Goal: Information Seeking & Learning: Compare options

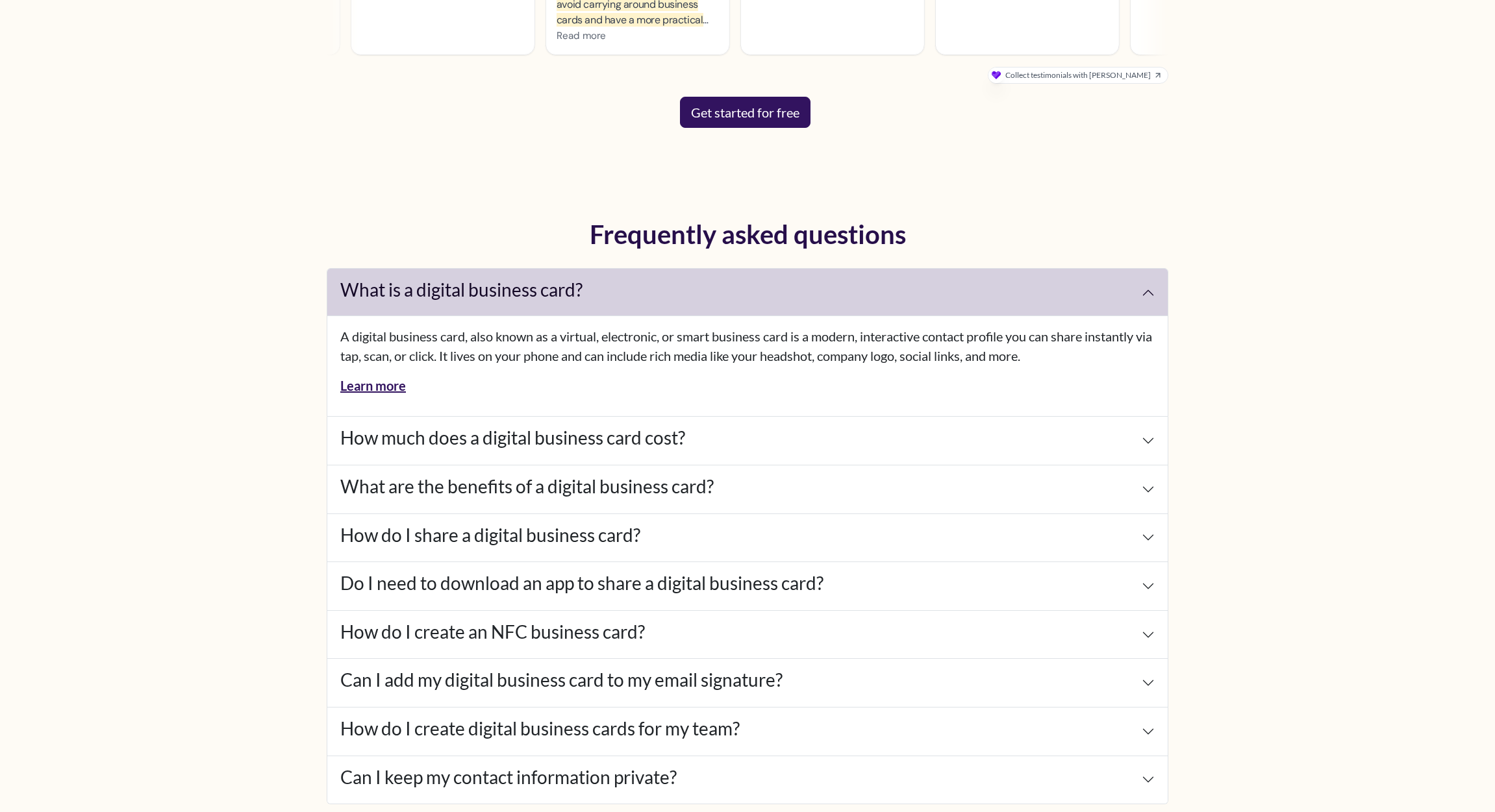
scroll to position [5529, 0]
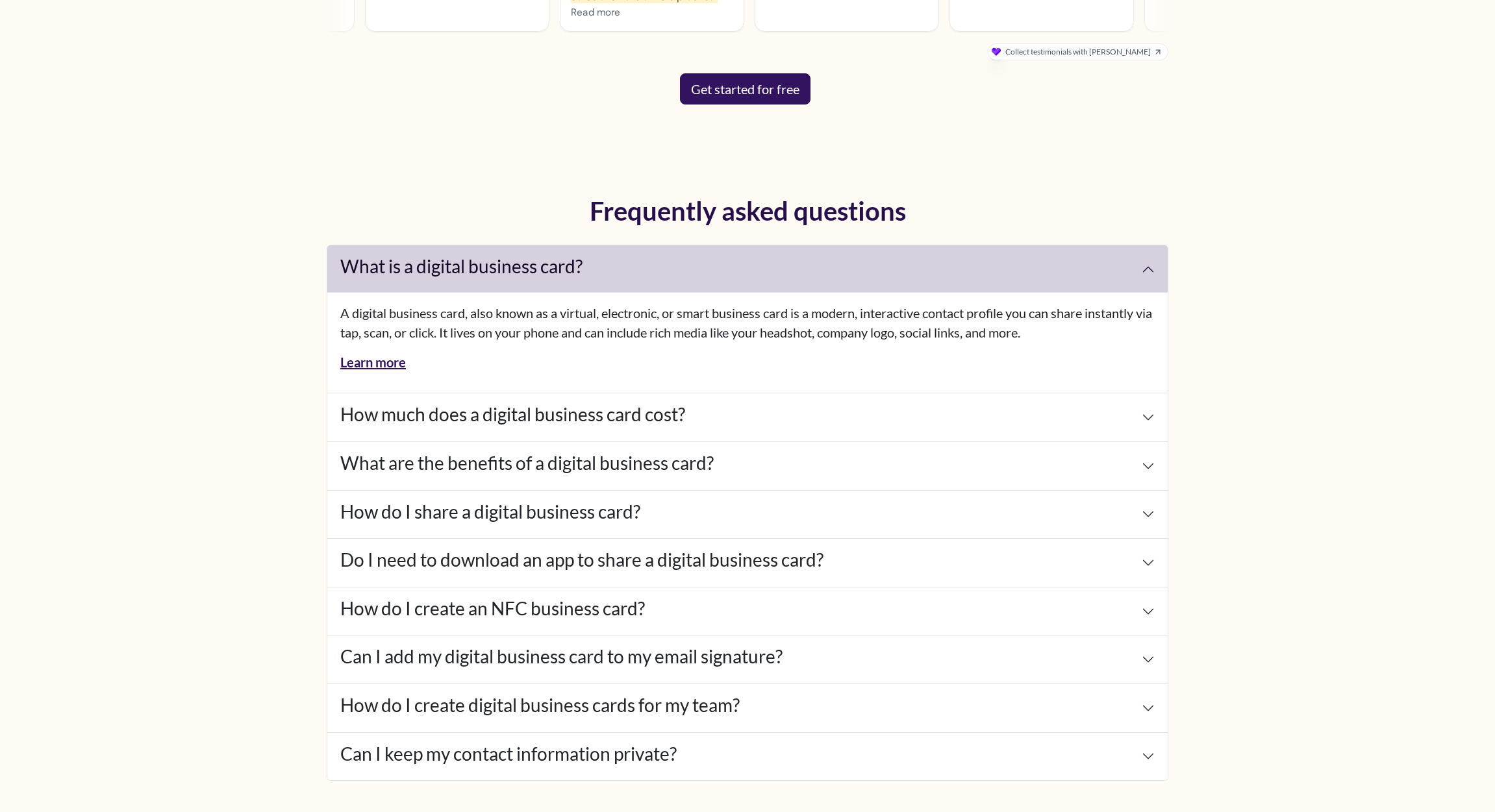
click at [1151, 417] on button "How much does a digital business card cost?" at bounding box center [747, 417] width 840 height 48
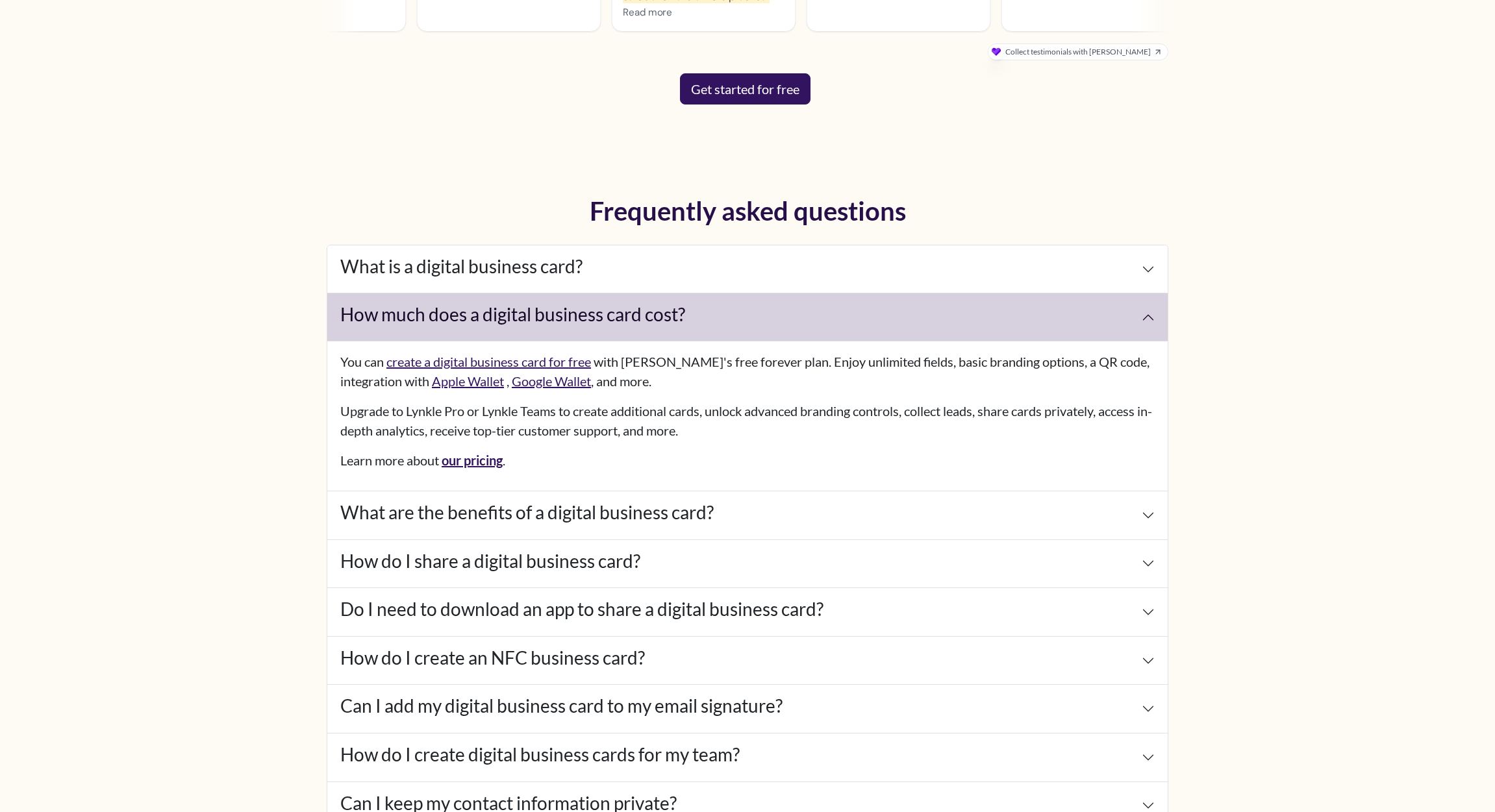
click at [1154, 313] on button "How much does a digital business card cost?" at bounding box center [747, 317] width 840 height 48
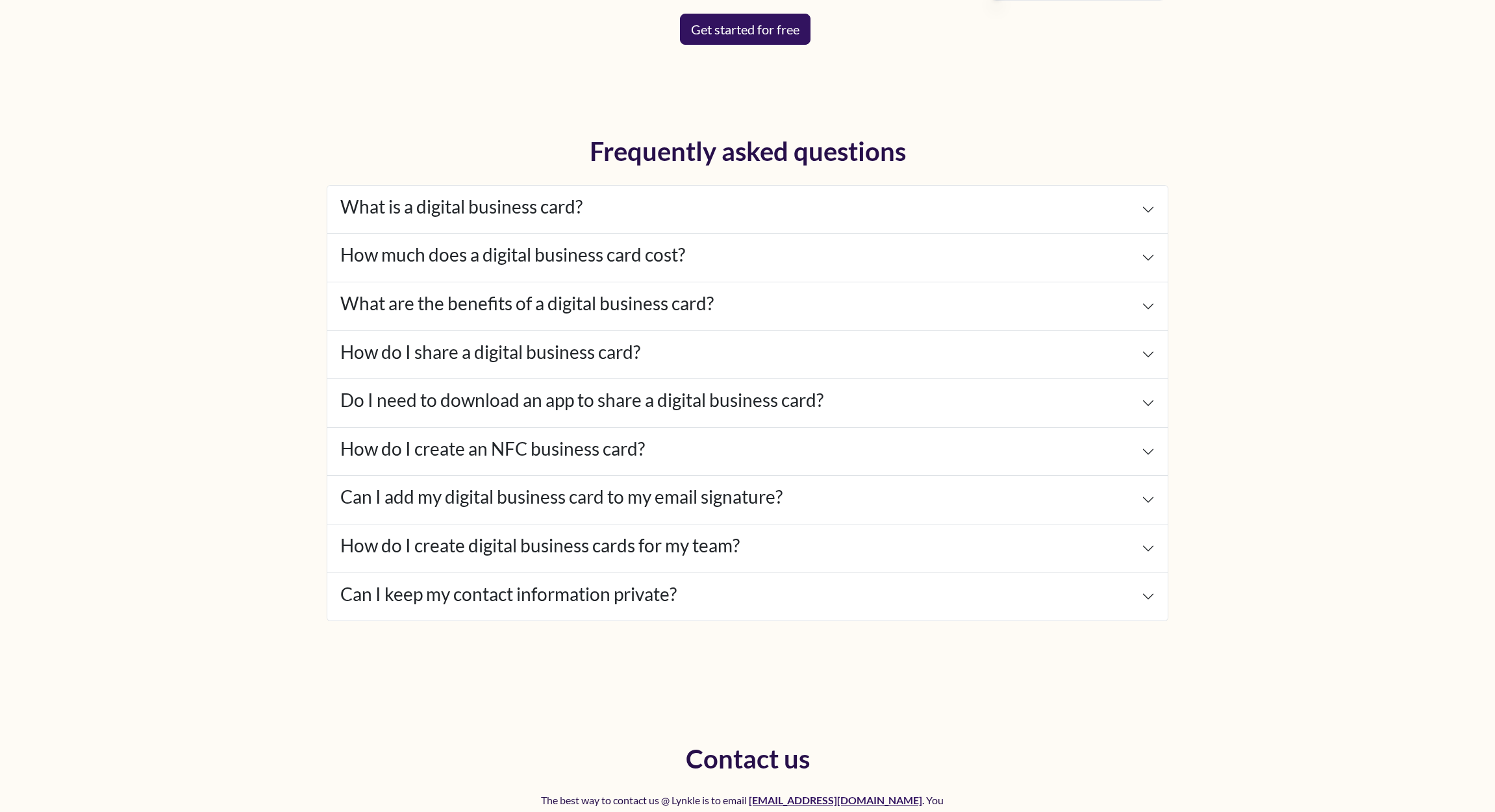
scroll to position [5632, 0]
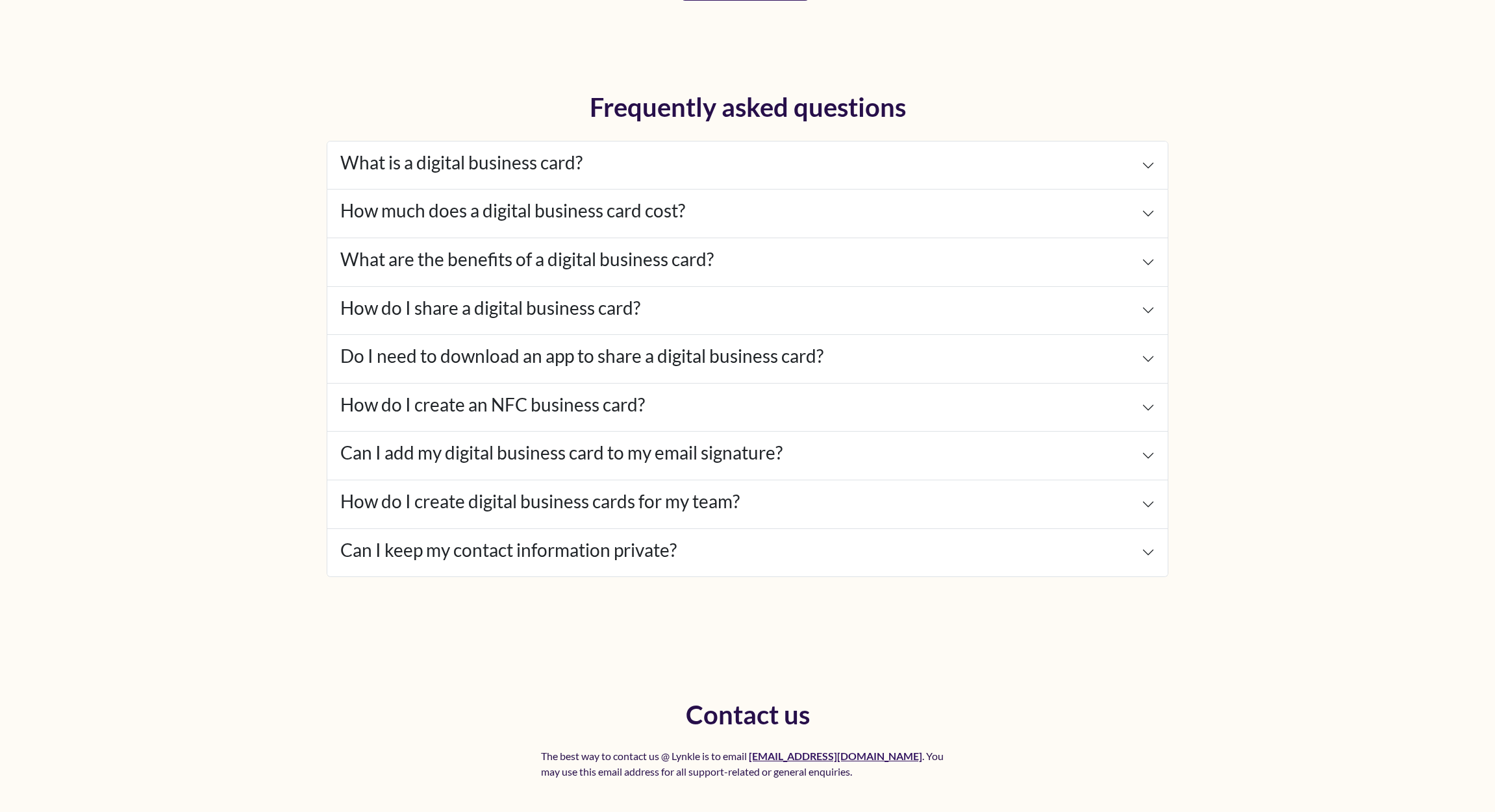
click at [838, 543] on button "Can I keep my contact information private?" at bounding box center [747, 553] width 840 height 48
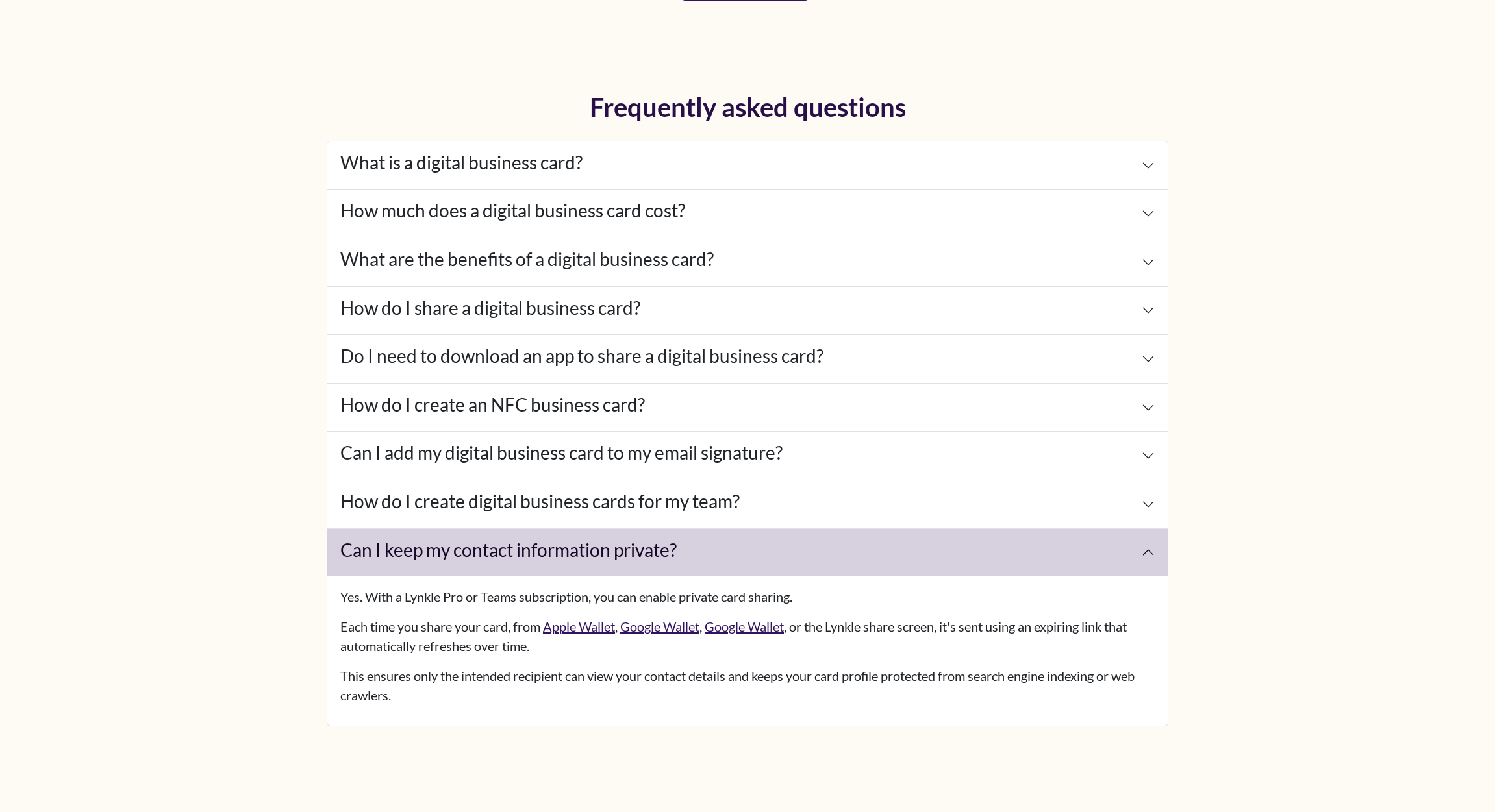
click at [837, 545] on button "Can I keep my contact information private?" at bounding box center [747, 553] width 840 height 48
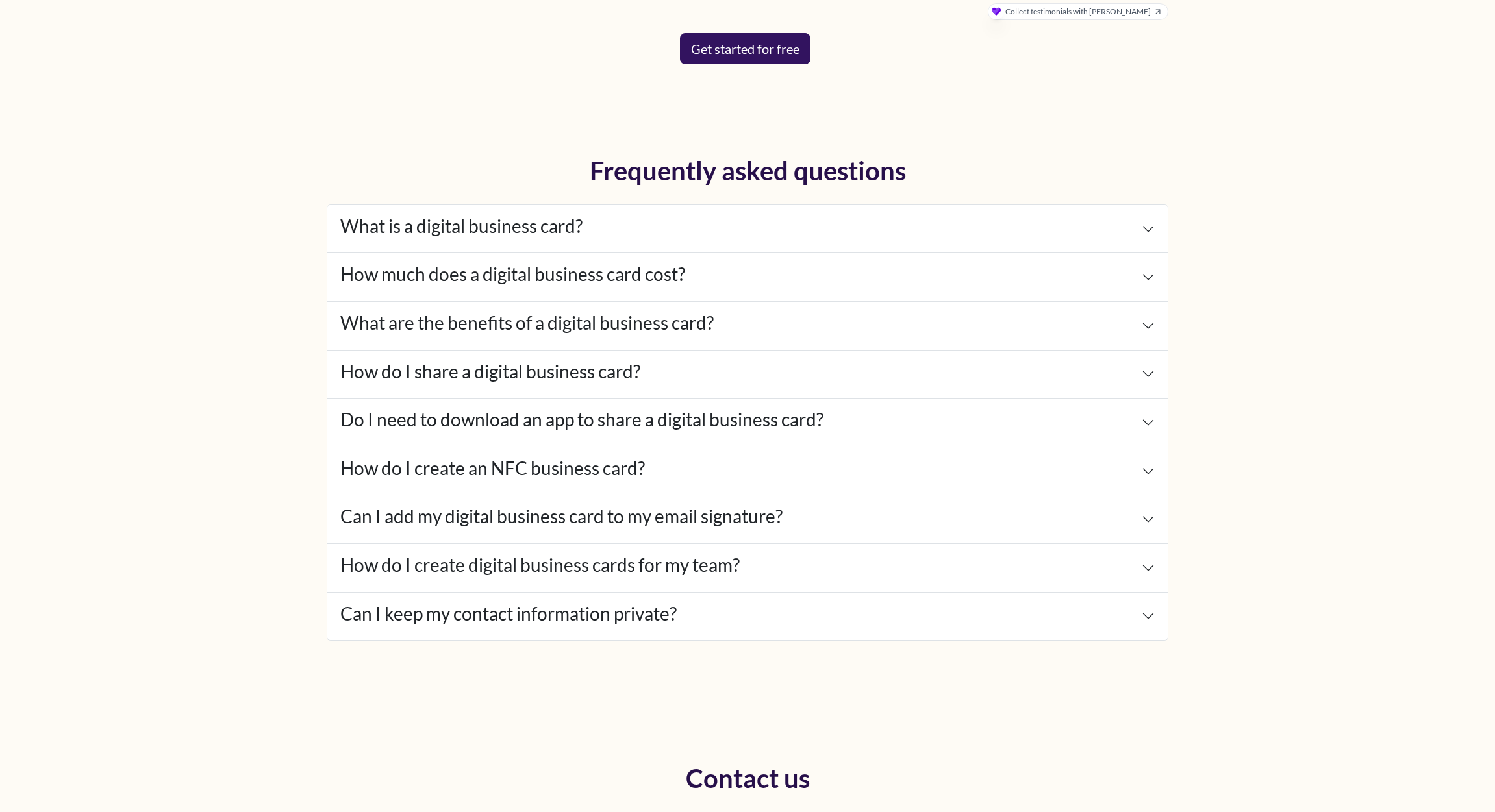
scroll to position [5566, 0]
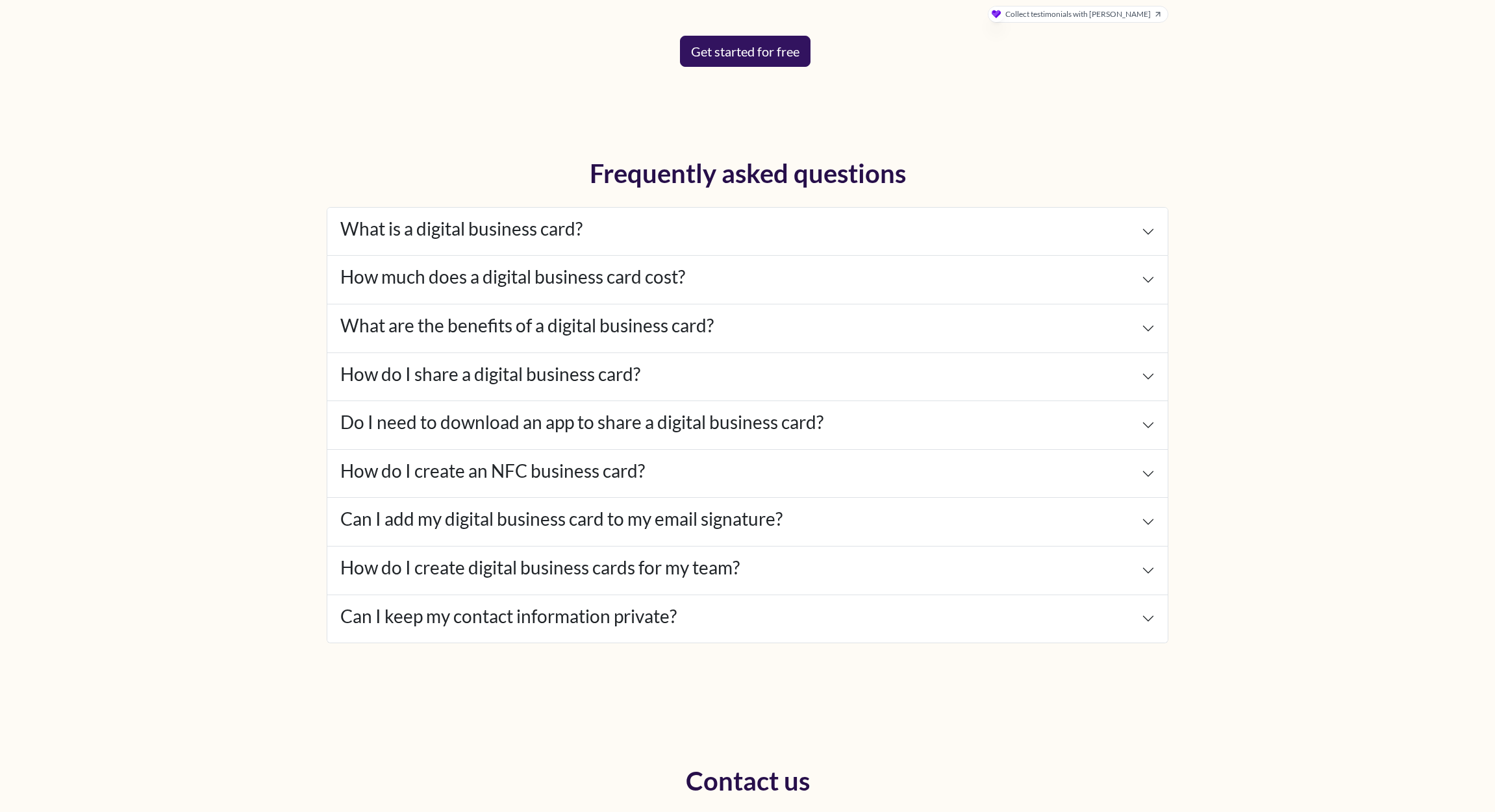
click at [550, 381] on h4 "How do I share a digital business card?" at bounding box center [490, 374] width 300 height 22
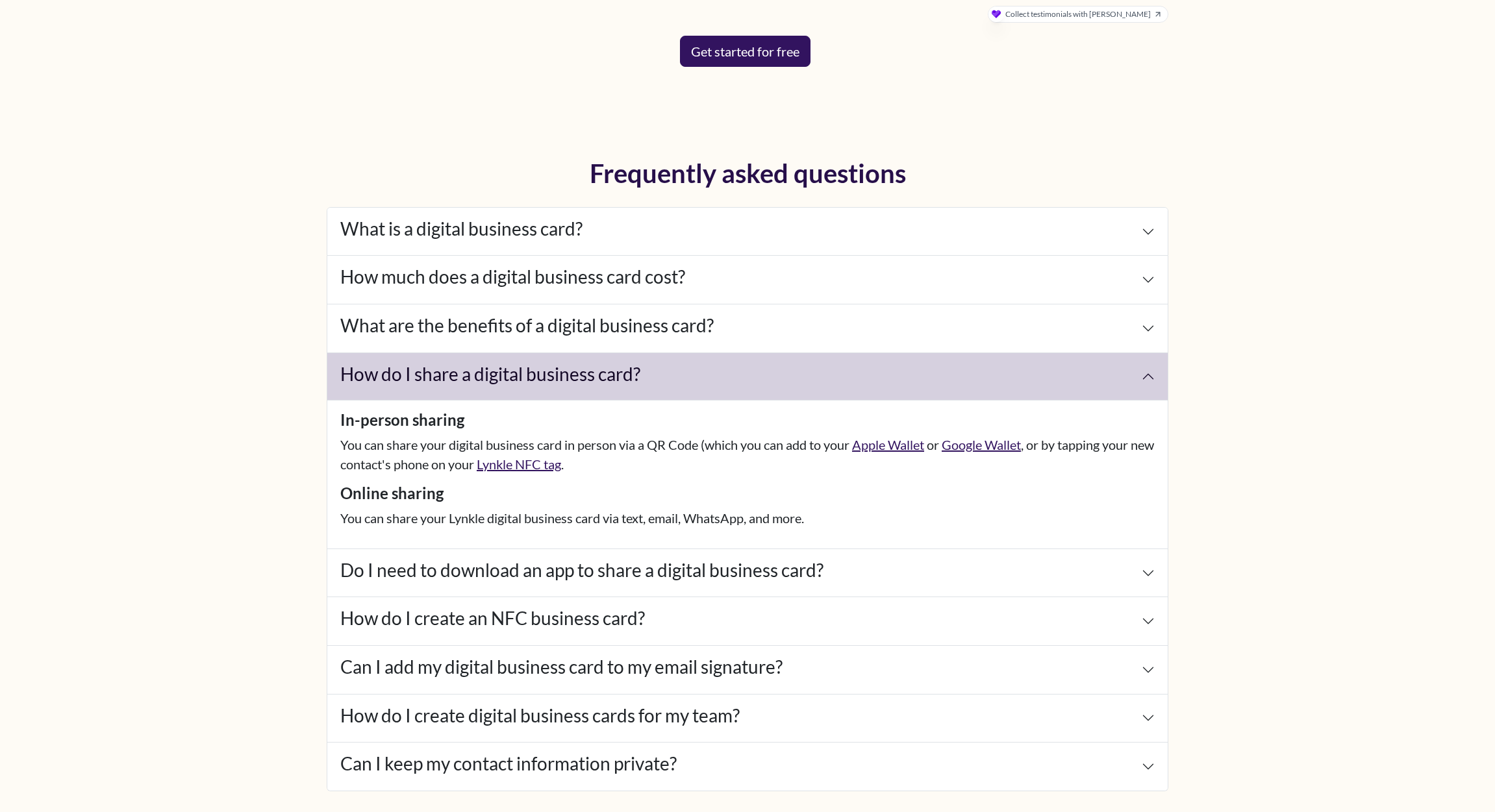
click at [1136, 371] on button "How do I share a digital business card?" at bounding box center [747, 377] width 840 height 48
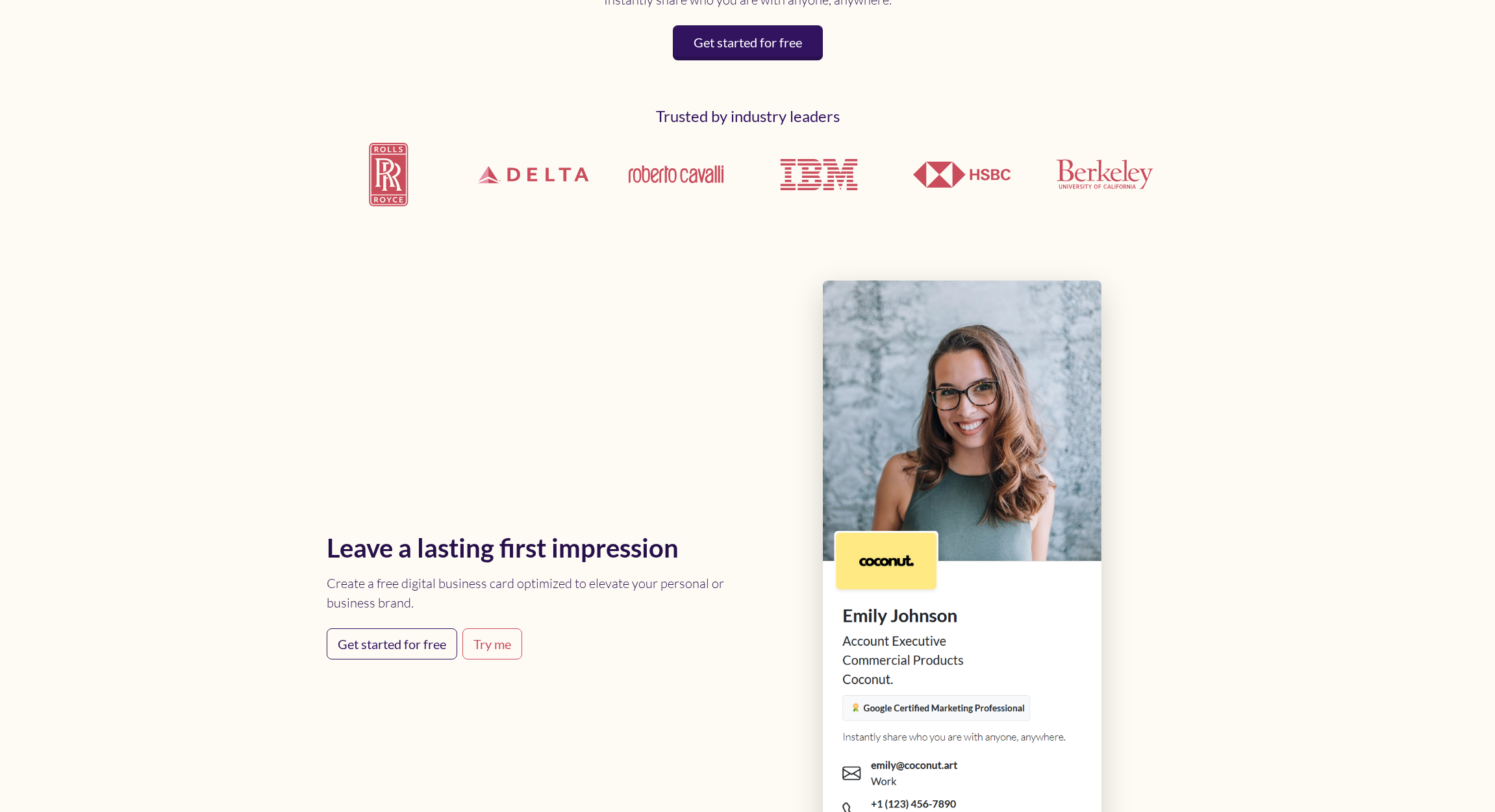
scroll to position [0, 0]
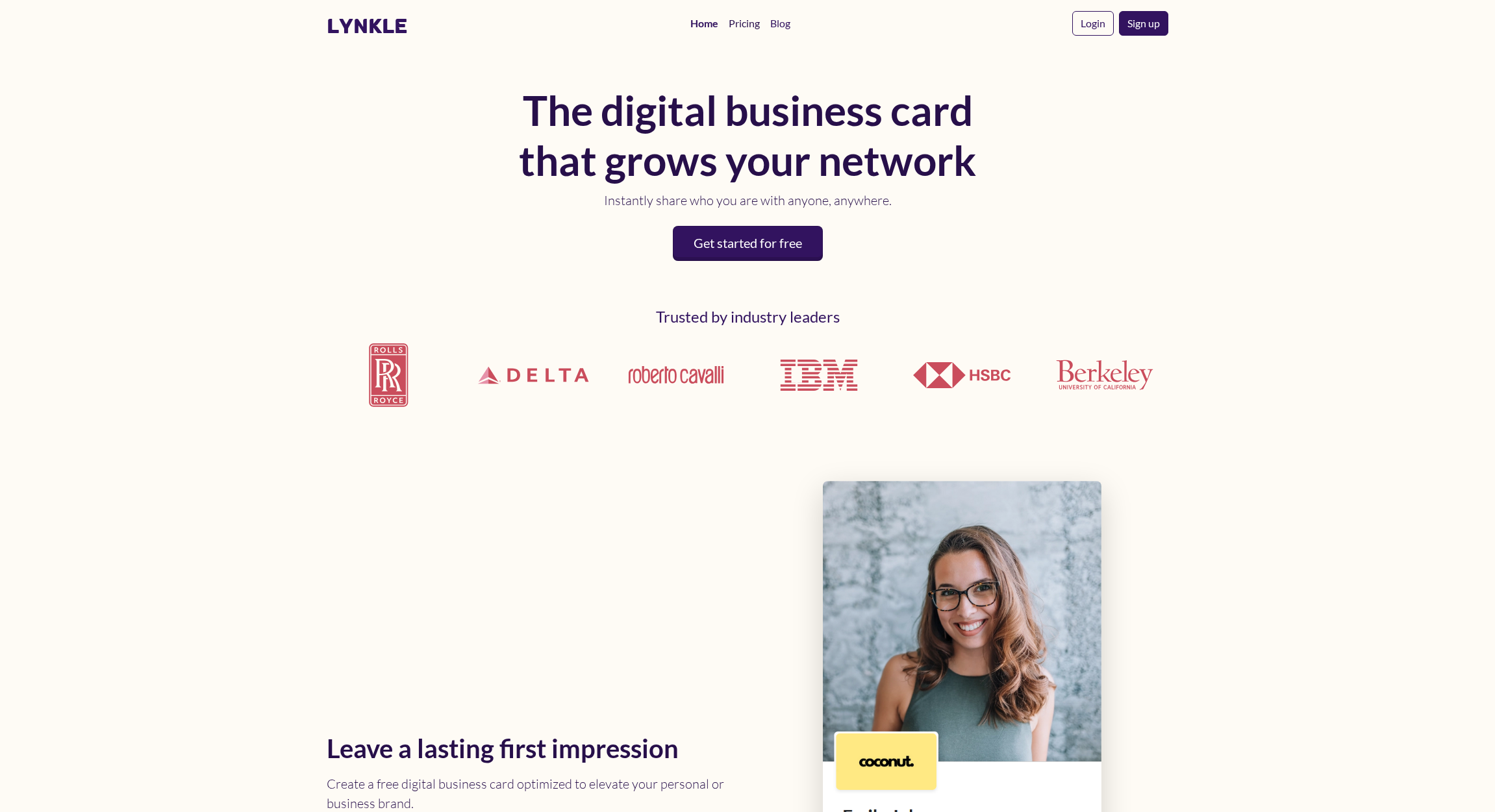
click at [733, 23] on link "Pricing" at bounding box center [744, 23] width 41 height 26
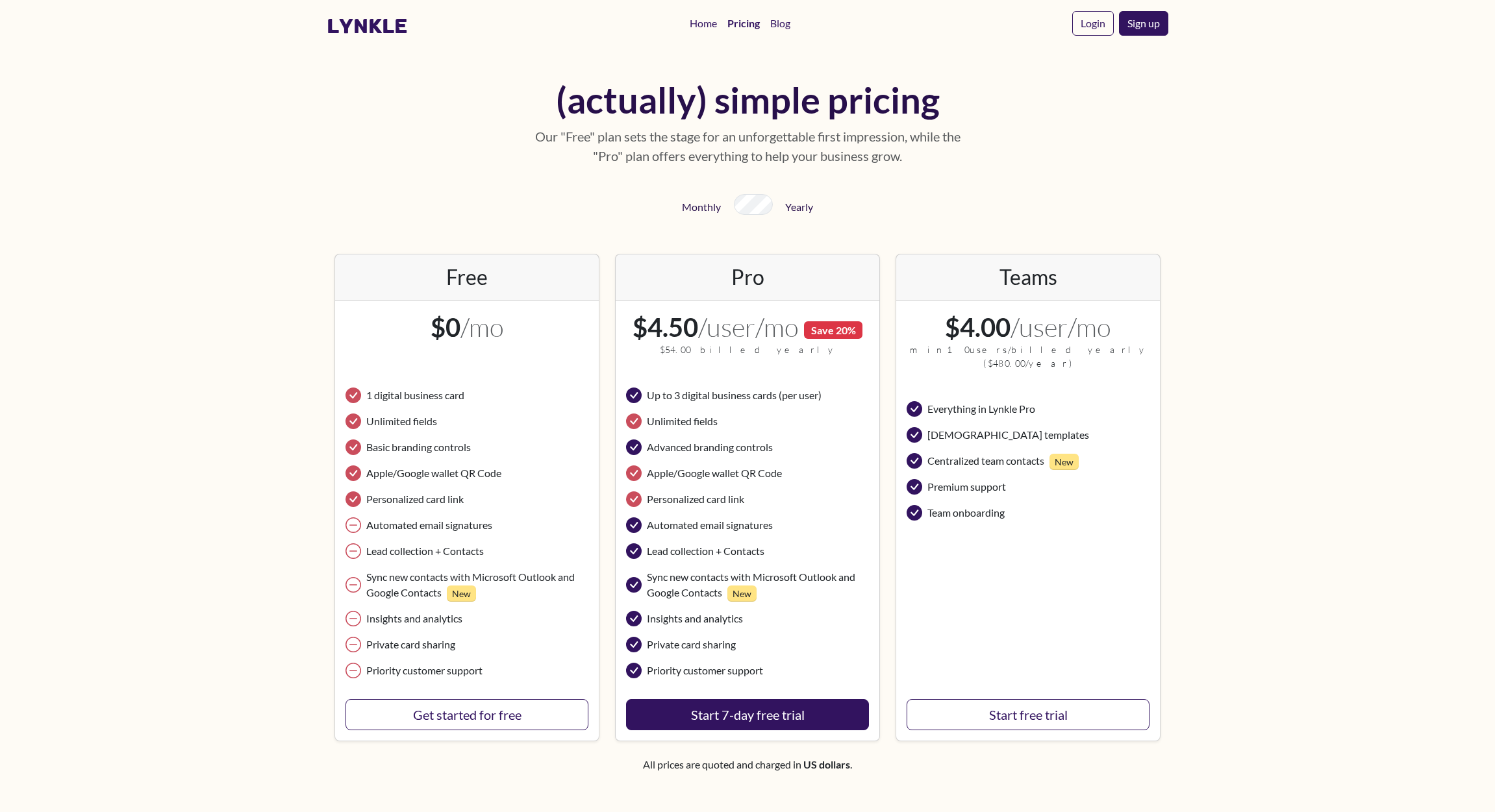
scroll to position [459, 0]
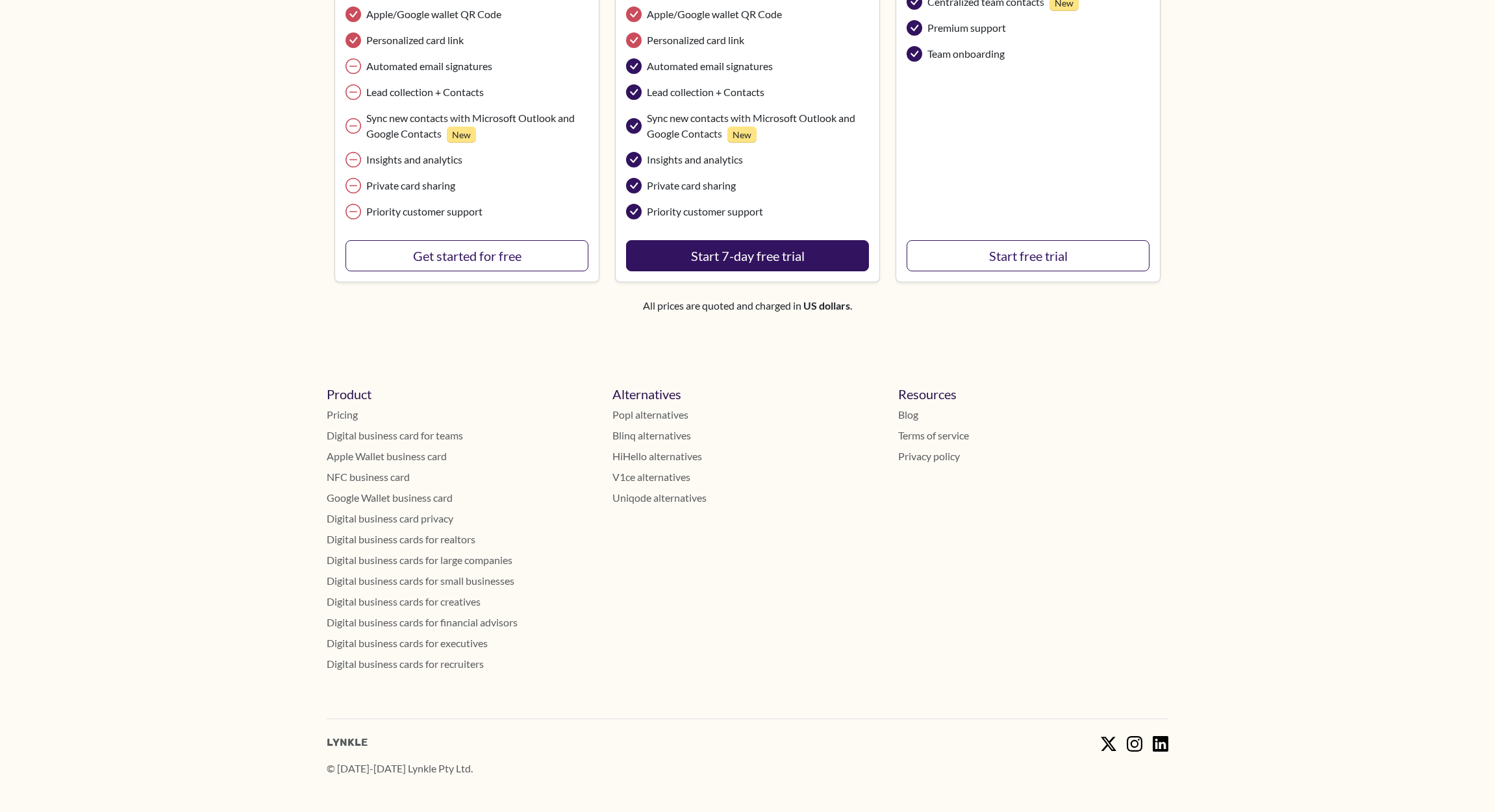
click at [639, 500] on link "Uniqode alternatives" at bounding box center [748, 498] width 271 height 15
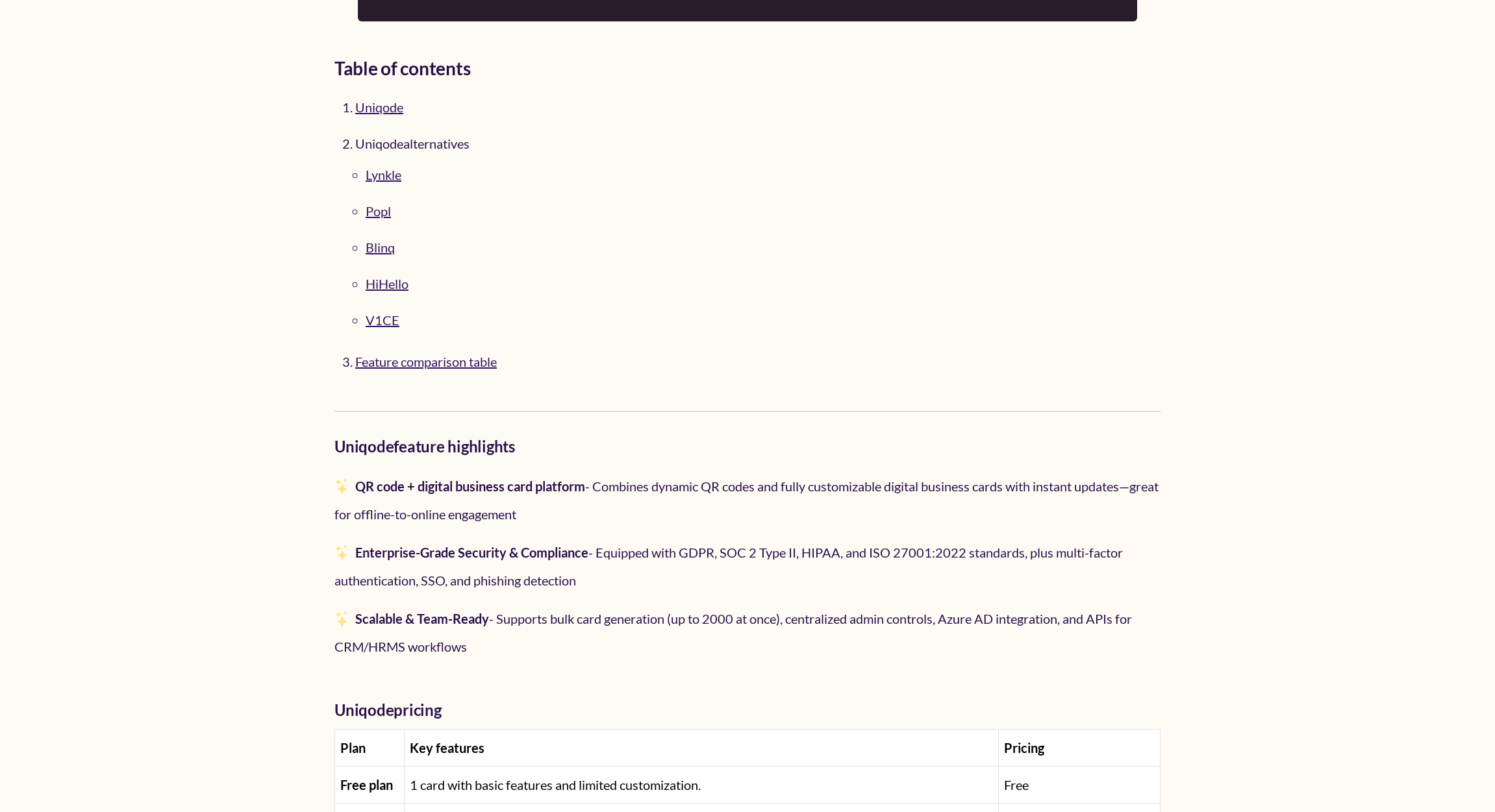
scroll to position [887, 0]
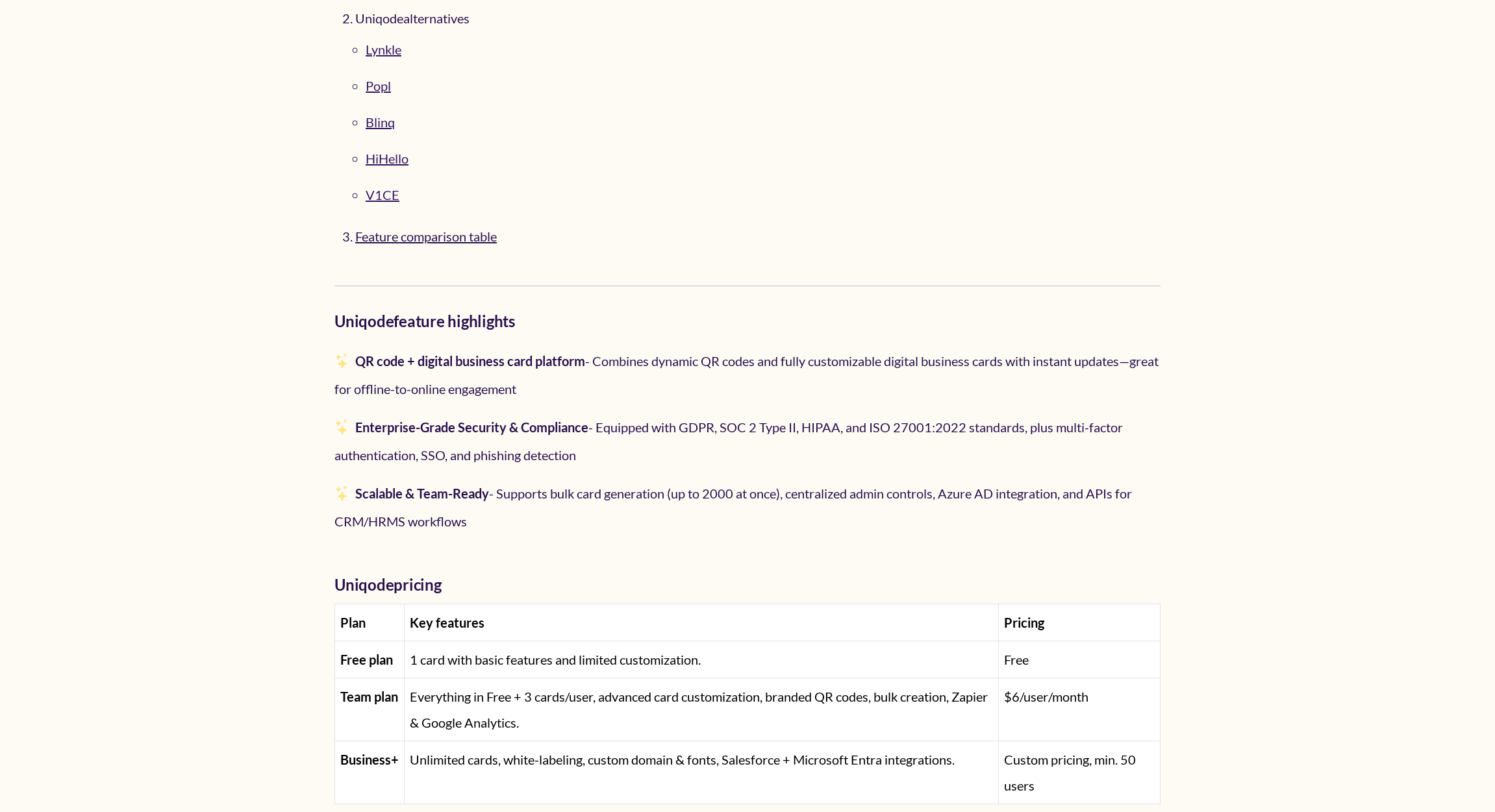
click at [428, 236] on link "Feature comparison table" at bounding box center [426, 236] width 141 height 15
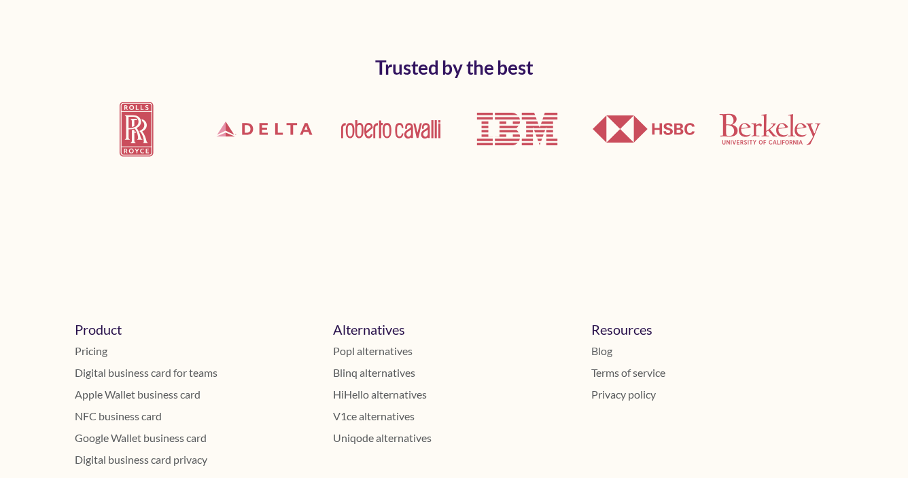
scroll to position [13253, 0]
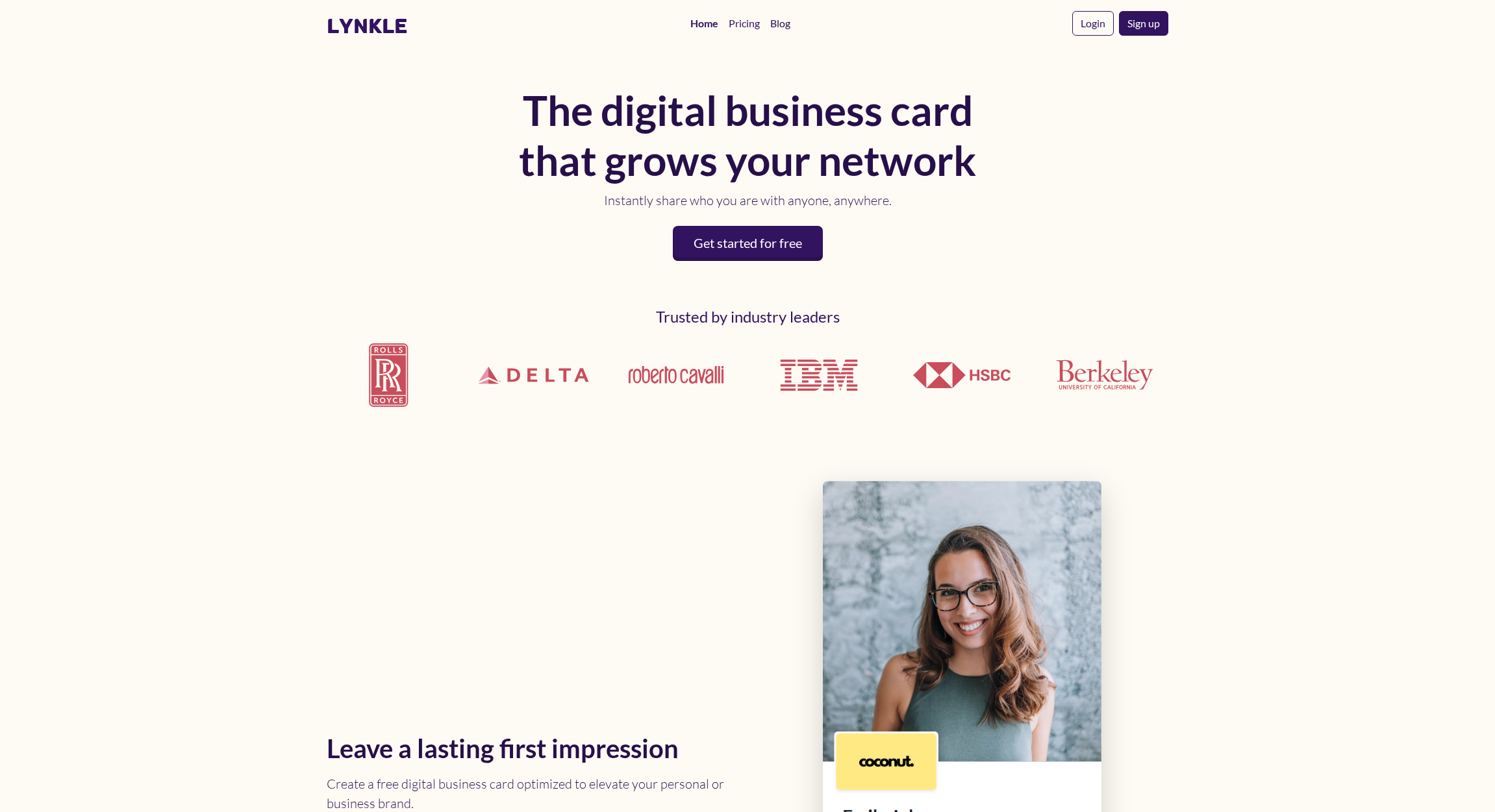
click at [793, 23] on link "Blog" at bounding box center [780, 23] width 31 height 26
